Goal: Use online tool/utility: Use online tool/utility

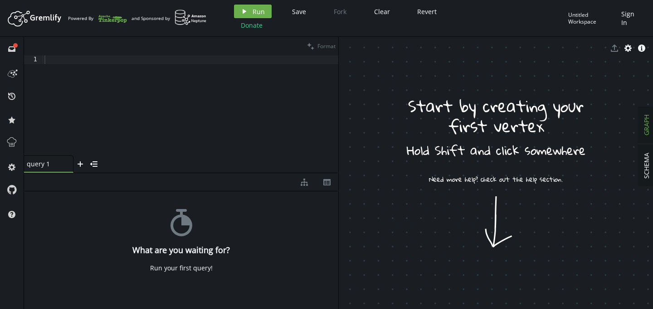
click at [135, 91] on div at bounding box center [191, 114] width 296 height 118
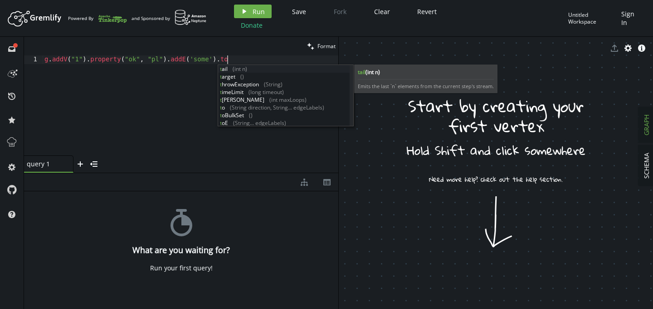
scroll to position [0, 182]
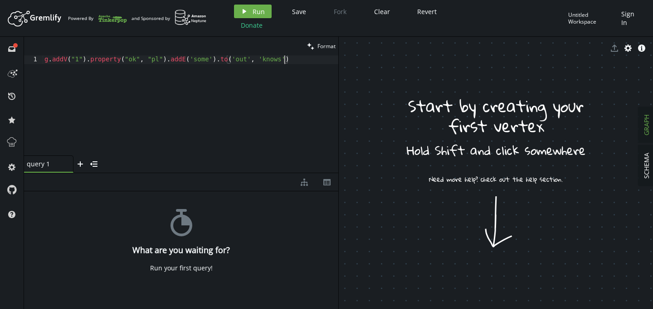
click at [167, 62] on div "g . addV ( "1" ) . property ( "ok" , "pl" ) . addE ( 'some' ) . to ( 'out' , 'k…" at bounding box center [191, 114] width 296 height 118
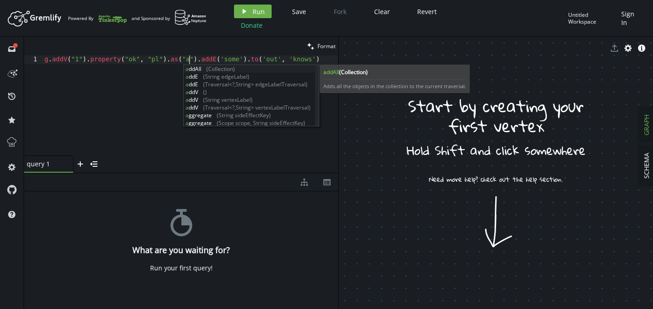
scroll to position [0, 145]
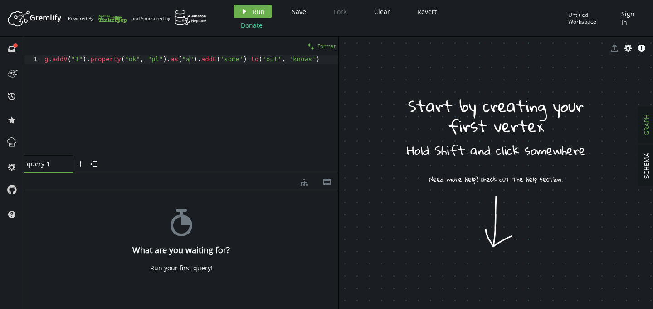
click at [322, 42] on span "Format" at bounding box center [327, 46] width 18 height 8
type textarea "g.addV('1').property('ok', 'pl').as('a')."
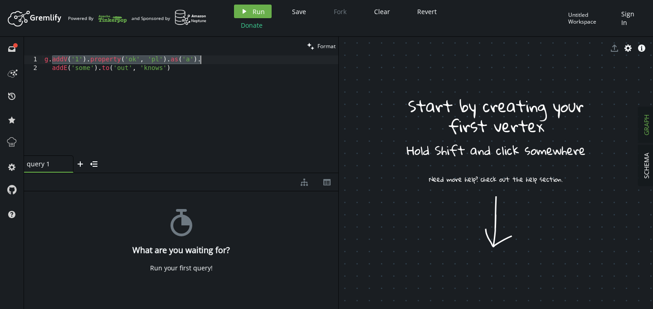
drag, startPoint x: 53, startPoint y: 59, endPoint x: 206, endPoint y: 62, distance: 153.4
click at [206, 62] on div "g . addV ( '1' ) . property ( 'ok' , 'pl' ) . as ( 'a' ) . addE ( 'some' ) . to…" at bounding box center [191, 114] width 296 height 118
click at [216, 62] on div "g . addV ( '1' ) . property ( 'ok' , 'pl' ) . as ( 'a' ) . addE ( 'some' ) . to…" at bounding box center [191, 114] width 296 height 118
paste textarea "addV('1').property('ok', 'pl').as('a')."
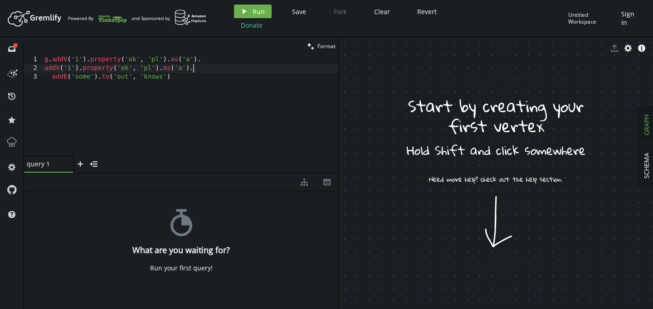
click at [45, 68] on div "g . addV ( '1' ) . property ( 'ok' , 'pl' ) . as ( 'a' ) . addV ( '1' ) . prope…" at bounding box center [191, 114] width 296 height 118
click at [50, 69] on div "g . addV ( '1' ) . property ( 'ok' , 'pl' ) . as ( 'a' ) . addV ( '1' ) . prope…" at bounding box center [191, 114] width 296 height 118
click at [183, 69] on div "g . addV ( '1' ) . property ( 'ok' , 'pl' ) . as ( 'a' ) . addV ( '1' ) . prope…" at bounding box center [191, 114] width 296 height 118
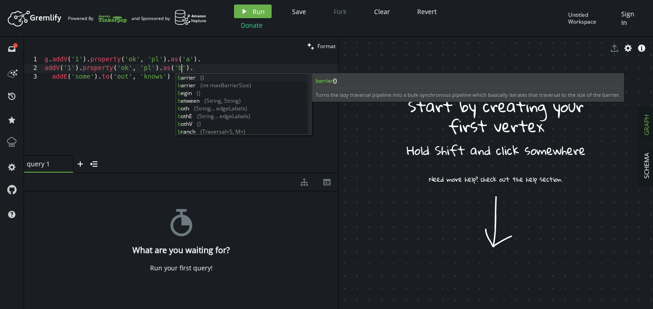
scroll to position [0, 137]
click at [70, 67] on div "g . addV ( '1' ) . property ( 'ok' , 'pl' ) . as ( 'a' ) . addV ( '1' ) . prope…" at bounding box center [191, 114] width 296 height 118
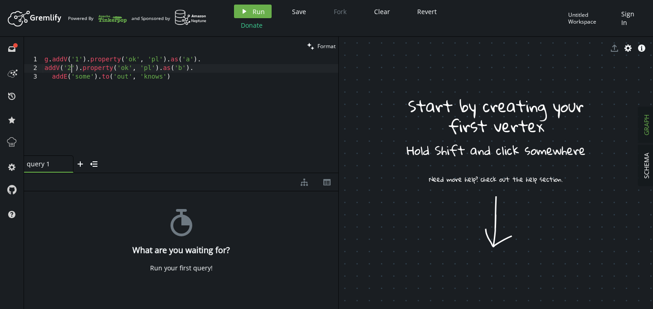
scroll to position [0, 27]
click at [119, 70] on div "g . addV ( '1' ) . property ( 'ok' , 'pl' ) . as ( 'a' ) . addV ( '2' ) . prope…" at bounding box center [191, 114] width 296 height 118
click at [162, 76] on div "g . addV ( '1' ) . property ( 'ok' , 'pl' ) . as ( 'a' ) . addV ( '2' ) . prope…" at bounding box center [191, 114] width 296 height 118
click at [123, 78] on div "g . addV ( '1' ) . property ( 'ok' , 'pl' ) . as ( 'a' ) . addV ( '2' ) . prope…" at bounding box center [191, 114] width 296 height 118
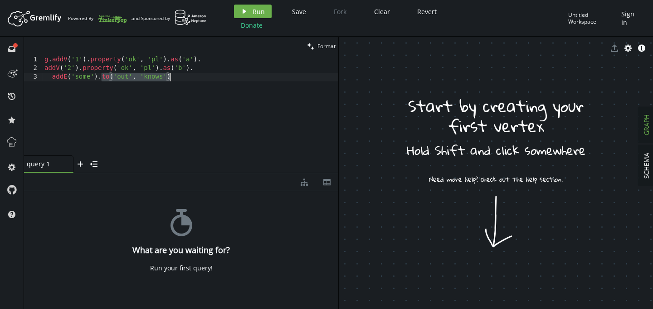
drag, startPoint x: 102, startPoint y: 78, endPoint x: 188, endPoint y: 78, distance: 86.2
click at [188, 78] on div "g . addV ( '1' ) . property ( 'ok' , 'pl' ) . as ( 'a' ) . addV ( '2' ) . prope…" at bounding box center [191, 114] width 296 height 118
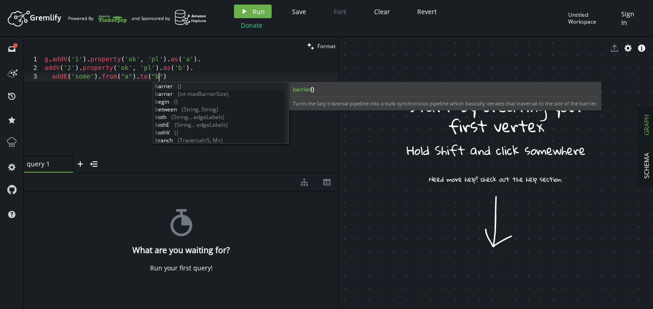
scroll to position [0, 114]
click at [245, 69] on div "g . addV ( '1' ) . property ( 'ok' , 'pl' ) . as ( 'a' ) . addV ( '2' ) . prope…" at bounding box center [191, 114] width 296 height 118
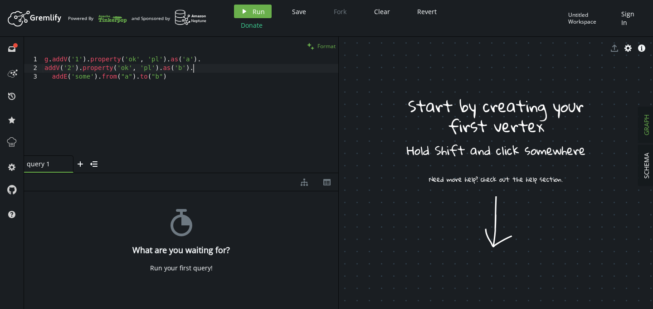
click at [324, 45] on span "Format" at bounding box center [327, 46] width 18 height 8
click at [253, 13] on span "Run" at bounding box center [259, 11] width 12 height 9
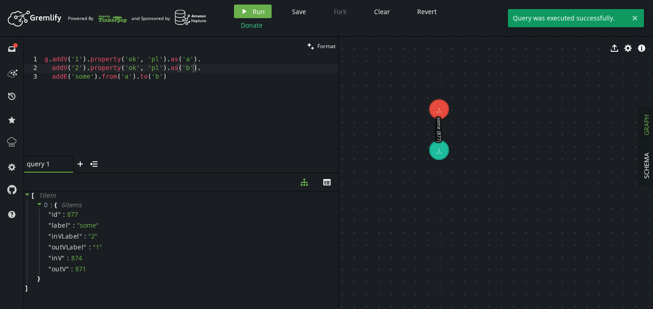
drag, startPoint x: 407, startPoint y: 85, endPoint x: 502, endPoint y: 152, distance: 116.1
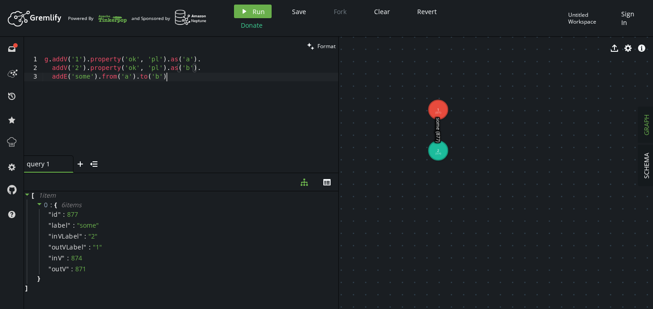
click at [184, 77] on div "g . addV ( '1' ) . property ( 'ok' , 'pl' ) . as ( 'a' ) . addV ( '2' ) . prope…" at bounding box center [191, 114] width 296 height 118
click at [157, 260] on div "" inV " : 874" at bounding box center [187, 257] width 297 height 11
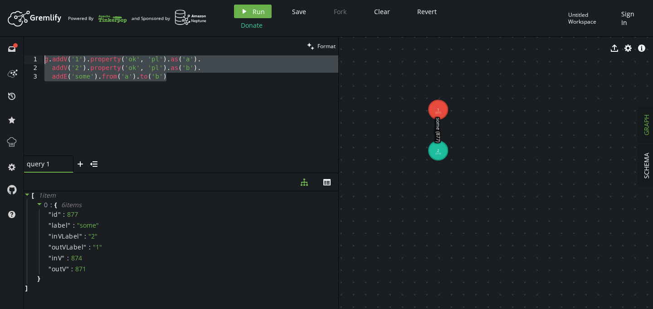
drag, startPoint x: 171, startPoint y: 77, endPoint x: 43, endPoint y: 57, distance: 129.5
click at [43, 57] on div "g . addV ( '1' ) . property ( 'ok' , 'pl' ) . as ( 'a' ) . addV ( '2' ) . prope…" at bounding box center [191, 114] width 296 height 118
type textarea "// addE('some').from('a').to('b')"
click at [196, 73] on div "// g.addV('1').property('ok', 'pl').as('a'). // addV('2').property('ok', 'pl').…" at bounding box center [191, 114] width 296 height 118
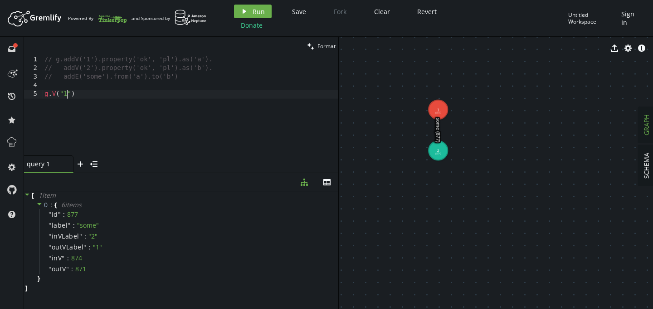
scroll to position [0, 23]
click at [262, 8] on span "Run" at bounding box center [259, 11] width 12 height 9
click at [68, 95] on div "// g.addV('1').property('ok', 'pl').as('a'). // addV('2').property('ok', 'pl').…" at bounding box center [191, 114] width 296 height 118
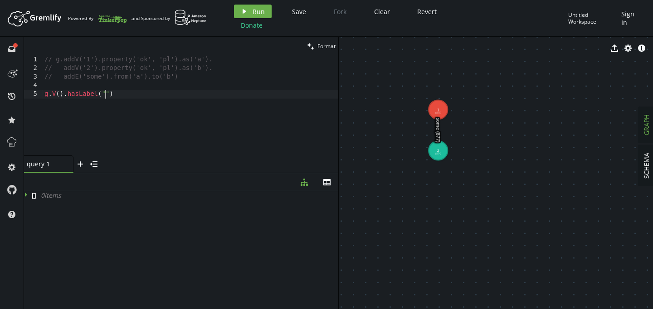
scroll to position [0, 64]
click at [258, 9] on span "Run" at bounding box center [259, 11] width 12 height 9
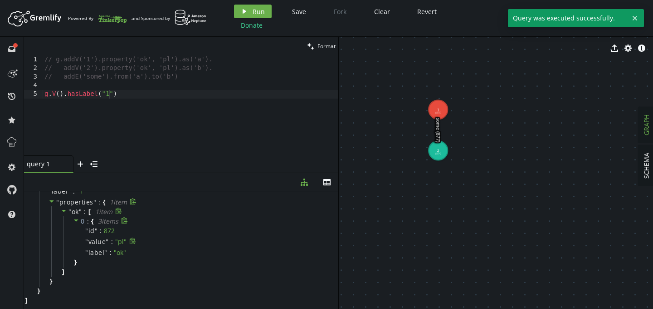
scroll to position [0, 0]
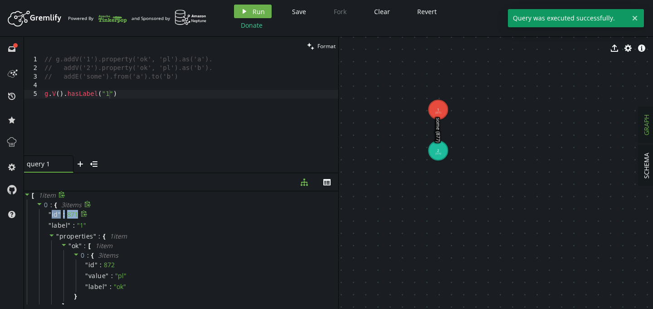
drag, startPoint x: 51, startPoint y: 213, endPoint x: 80, endPoint y: 214, distance: 28.6
click at [80, 214] on div "" id " : 871" at bounding box center [187, 214] width 297 height 11
click at [147, 99] on div "// g.addV('1').property('ok', 'pl').as('a'). // addV('2').property('ok', 'pl').…" at bounding box center [191, 114] width 296 height 118
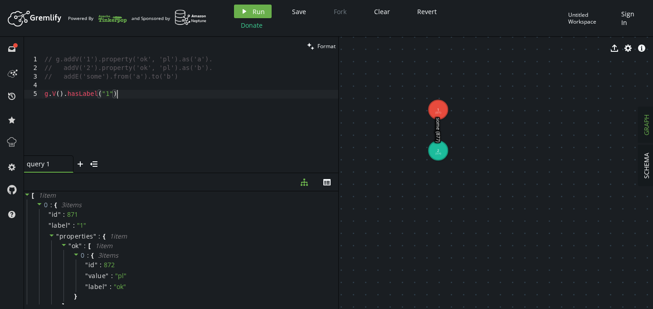
click at [147, 94] on div "// g.addV('1').property('ok', 'pl').as('a'). // addV('2').property('ok', 'pl').…" at bounding box center [191, 114] width 296 height 118
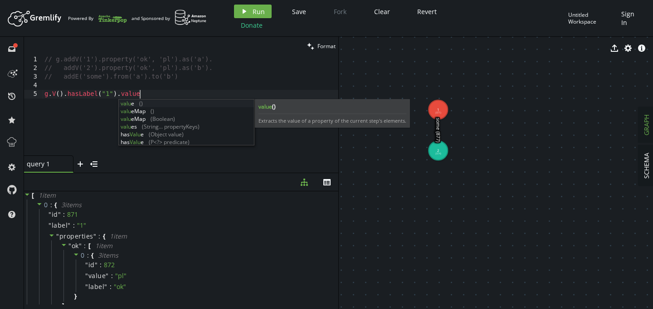
scroll to position [0, 95]
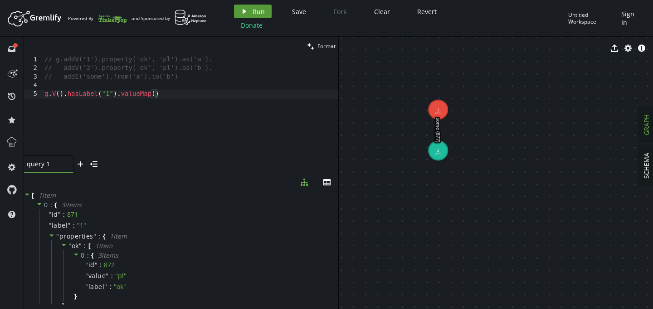
click at [255, 10] on span "Run" at bounding box center [259, 11] width 12 height 9
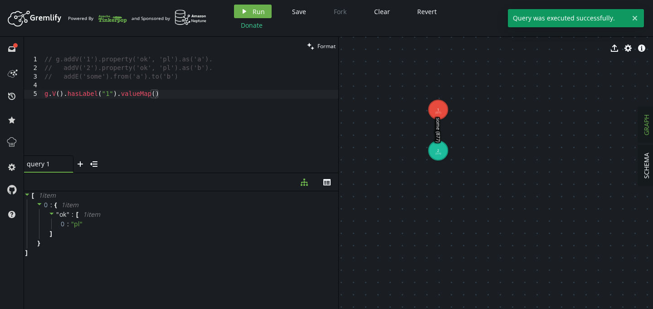
click at [145, 93] on div "// g.addV('1').property('ok', 'pl').as('a'). // addV('2').property('ok', 'pl').…" at bounding box center [191, 114] width 296 height 118
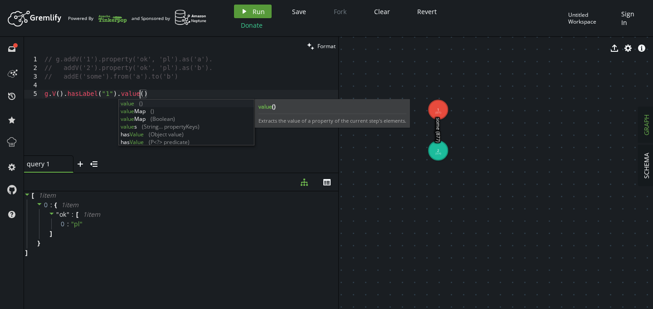
click at [255, 8] on span "Run" at bounding box center [259, 11] width 12 height 9
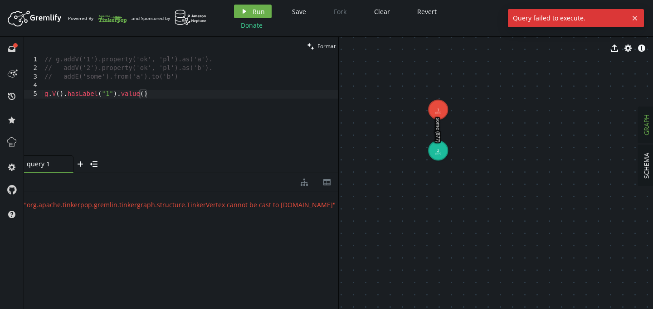
scroll to position [0, 0]
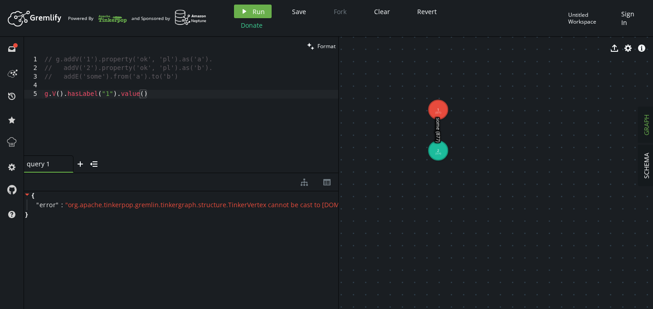
click at [136, 93] on div "// g.addV('1').property('ok', 'pl').as('a'). // addV('2').property('ok', 'pl').…" at bounding box center [191, 114] width 296 height 118
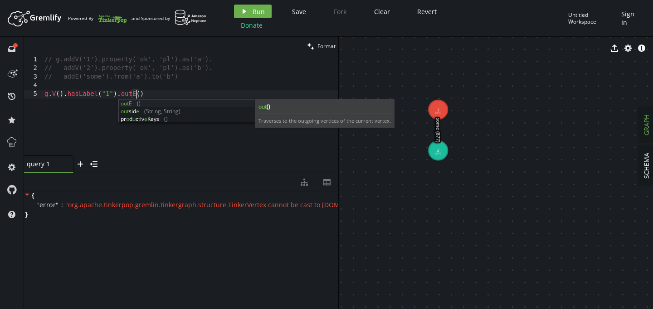
scroll to position [0, 91]
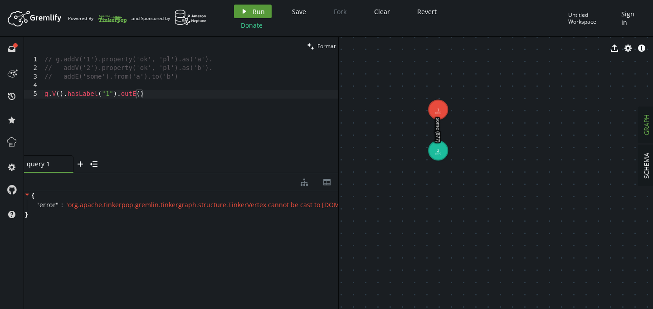
click at [259, 13] on span "Run" at bounding box center [259, 11] width 12 height 9
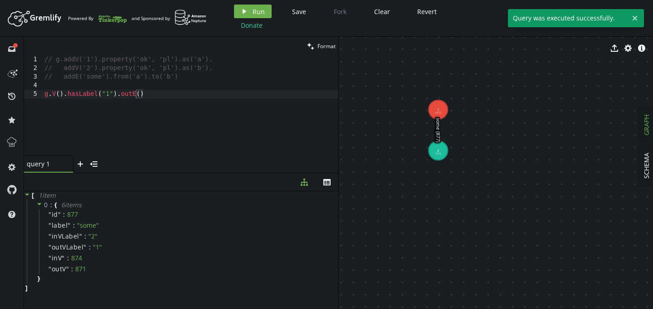
click at [57, 91] on div "// g.addV('1').property('ok', 'pl').as('a'). // addV('2').property('ok', 'pl').…" at bounding box center [191, 114] width 296 height 118
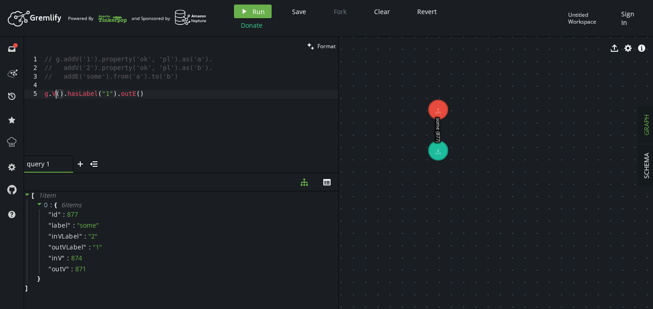
type textarea "g.E().hasLabel("1").outE()"
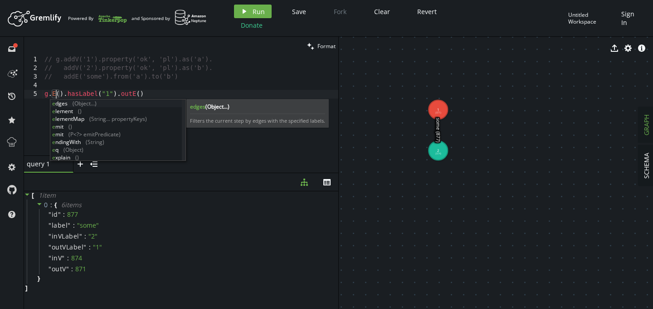
scroll to position [0, 11]
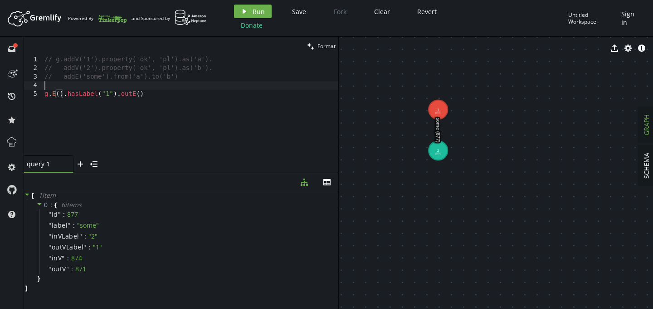
click at [170, 89] on div "// g.addV('1').property('ok', 'pl').as('a'). // addV('2').property('ok', 'pl').…" at bounding box center [191, 114] width 296 height 118
click at [112, 94] on div "// g.addV('1').property('ok', 'pl').as('a'). // addV('2').property('ok', 'pl').…" at bounding box center [191, 114] width 296 height 118
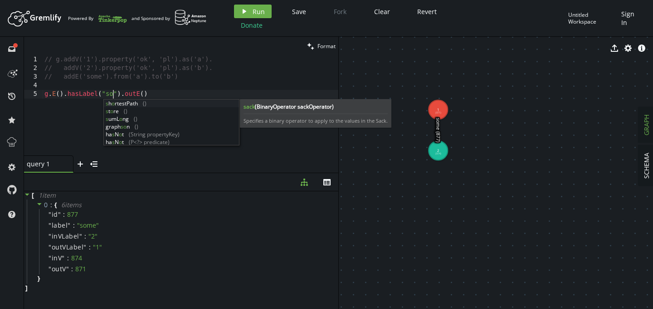
scroll to position [0, 76]
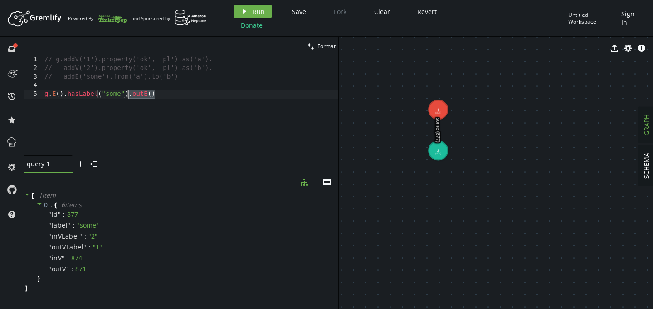
drag, startPoint x: 160, startPoint y: 96, endPoint x: 129, endPoint y: 93, distance: 31.1
click at [129, 93] on div "// g.addV('1').property('ok', 'pl').as('a'). // addV('2').property('ok', 'pl').…" at bounding box center [191, 114] width 296 height 118
click at [262, 9] on span "Run" at bounding box center [259, 11] width 12 height 9
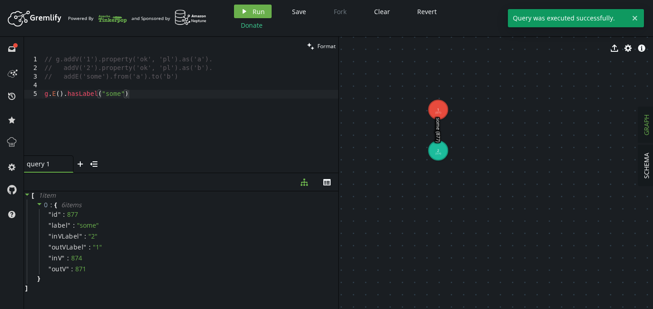
click at [162, 93] on div "// g.addV('1').property('ok', 'pl').as('a'). // addV('2').property('ok', 'pl').…" at bounding box center [191, 114] width 296 height 118
click at [256, 10] on span "Run" at bounding box center [259, 11] width 12 height 9
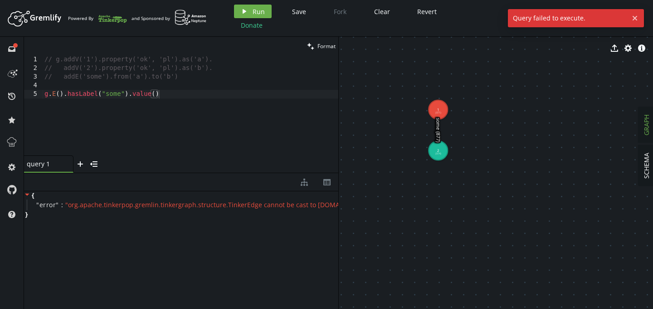
click at [151, 94] on div "// g.addV('1').property('ok', 'pl').as('a'). // addV('2').property('ok', 'pl').…" at bounding box center [191, 114] width 296 height 118
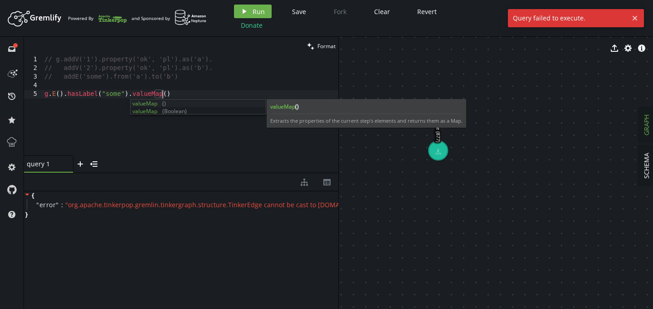
scroll to position [0, 118]
type textarea "g.E().hasLabel("some").valueMap()"
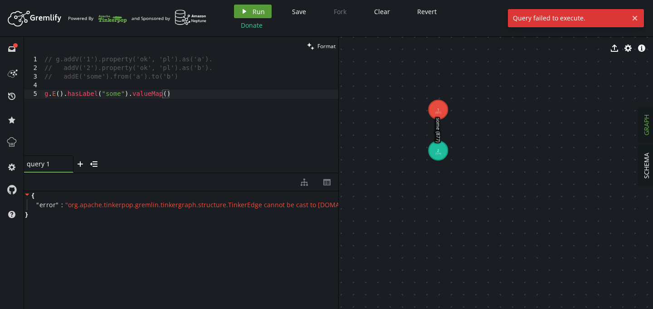
click at [255, 13] on span "Run" at bounding box center [259, 11] width 12 height 9
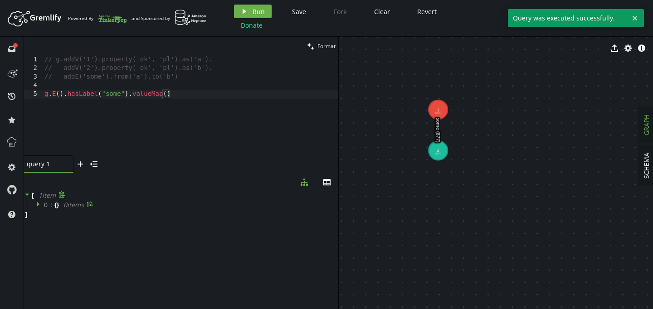
click at [41, 205] on icon at bounding box center [39, 204] width 6 height 6
click at [240, 103] on div "// g.addV('1').property('ok', 'pl').as('a'). // addV('2').property('ok', 'pl').…" at bounding box center [191, 114] width 296 height 118
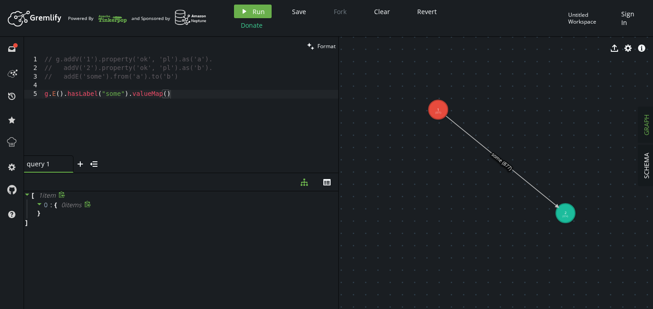
drag, startPoint x: 442, startPoint y: 154, endPoint x: 565, endPoint y: 214, distance: 137.0
